Goal: Transaction & Acquisition: Subscribe to service/newsletter

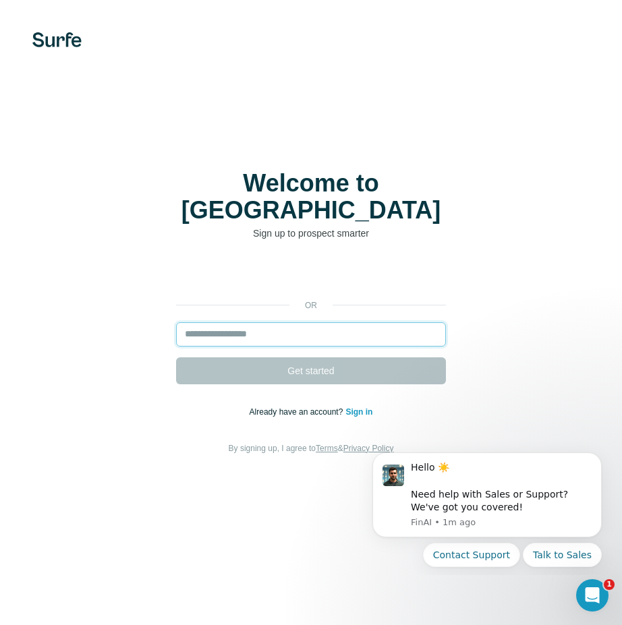
click at [255, 322] on input "email" at bounding box center [311, 334] width 270 height 24
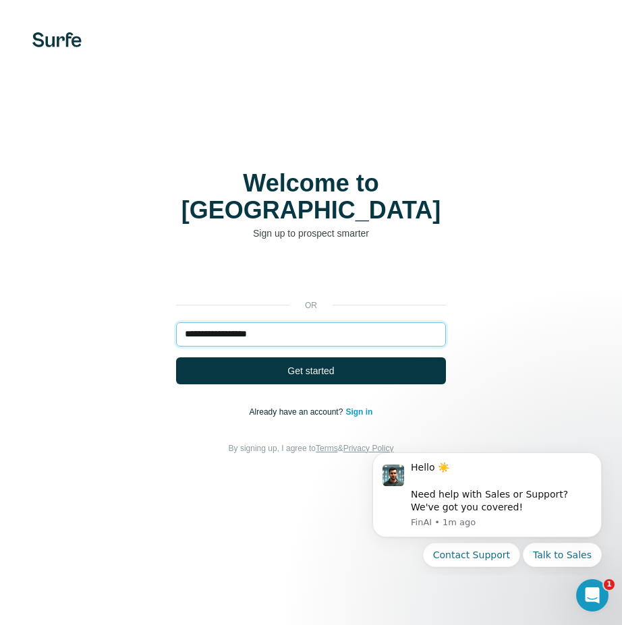
type input "**********"
click at [176, 357] on button "Get started" at bounding box center [311, 370] width 270 height 27
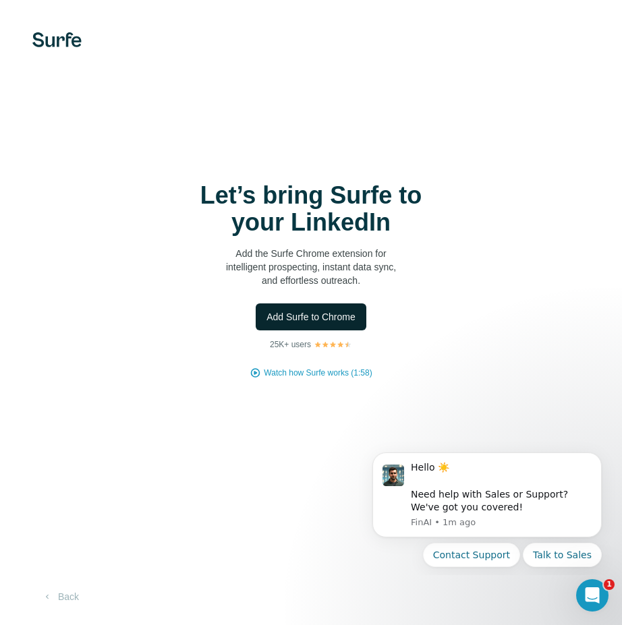
click at [340, 312] on span "Add Surfe to Chrome" at bounding box center [310, 316] width 89 height 13
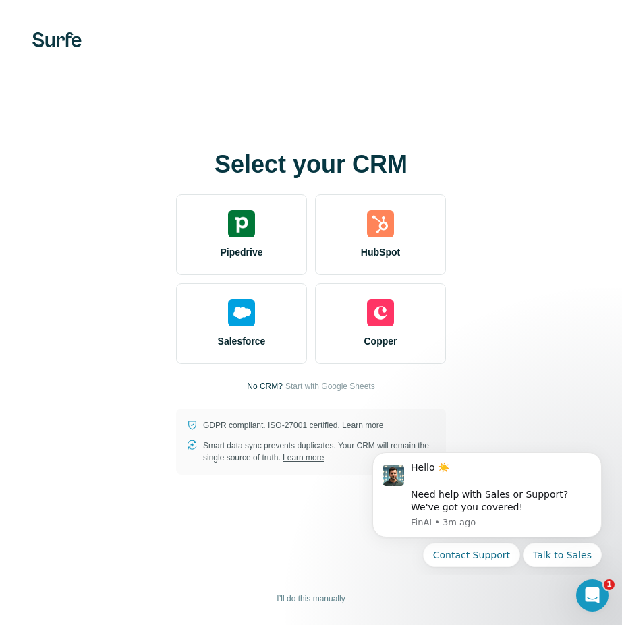
click at [540, 278] on div "Select your CRM Pipedrive HubSpot Salesforce Copper No CRM? Start with Google S…" at bounding box center [311, 313] width 568 height 324
click at [259, 564] on div "Select your CRM Pipedrive HubSpot Salesforce Copper No CRM? Start with Google S…" at bounding box center [311, 312] width 622 height 625
click at [270, 388] on p "No CRM?" at bounding box center [265, 386] width 36 height 12
click at [262, 387] on p "No CRM?" at bounding box center [265, 386] width 36 height 12
click at [285, 384] on span "Start with Google Sheets" at bounding box center [330, 386] width 90 height 12
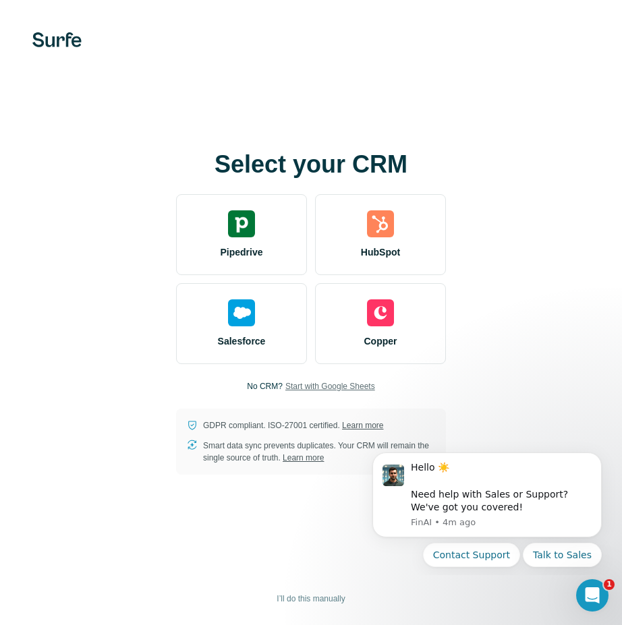
click at [117, 580] on div "Select your CRM Pipedrive HubSpot Salesforce Copper No CRM? Start with Google S…" at bounding box center [311, 312] width 622 height 625
click at [286, 387] on span "Start with Google Sheets" at bounding box center [330, 386] width 90 height 12
click at [123, 551] on div "Select your CRM Pipedrive HubSpot Salesforce Copper No CRM? Start with Google S…" at bounding box center [311, 312] width 622 height 625
